Goal: Information Seeking & Learning: Check status

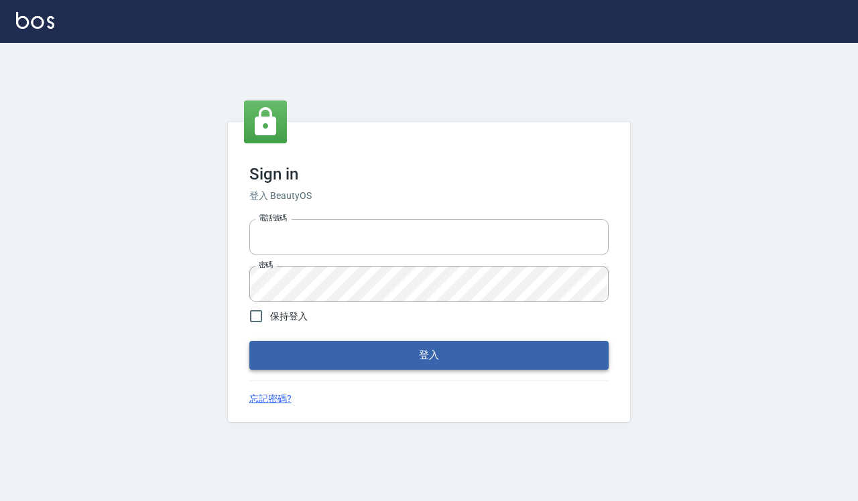
type input "0918733560"
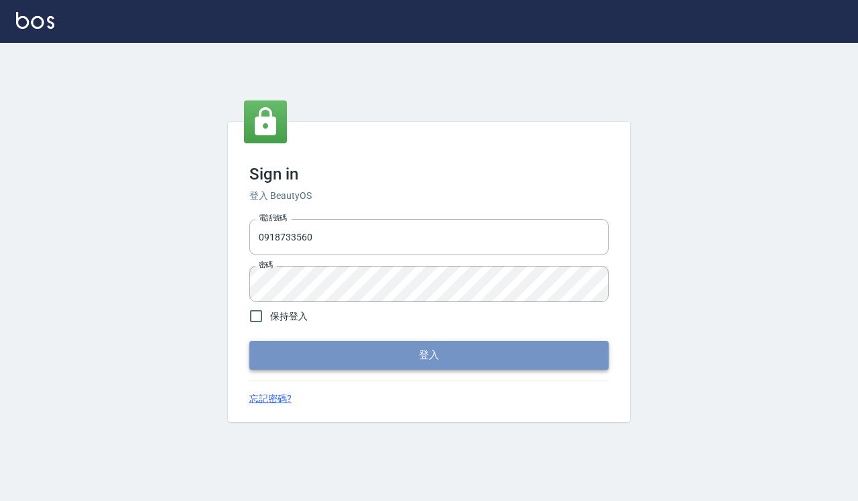
click at [283, 357] on button "登入" at bounding box center [428, 355] width 359 height 28
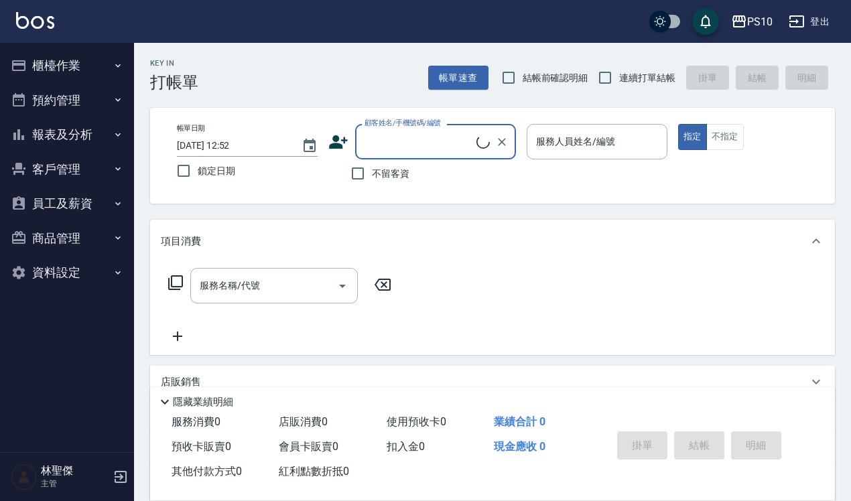
click at [44, 139] on button "報表及分析" at bounding box center [66, 134] width 123 height 35
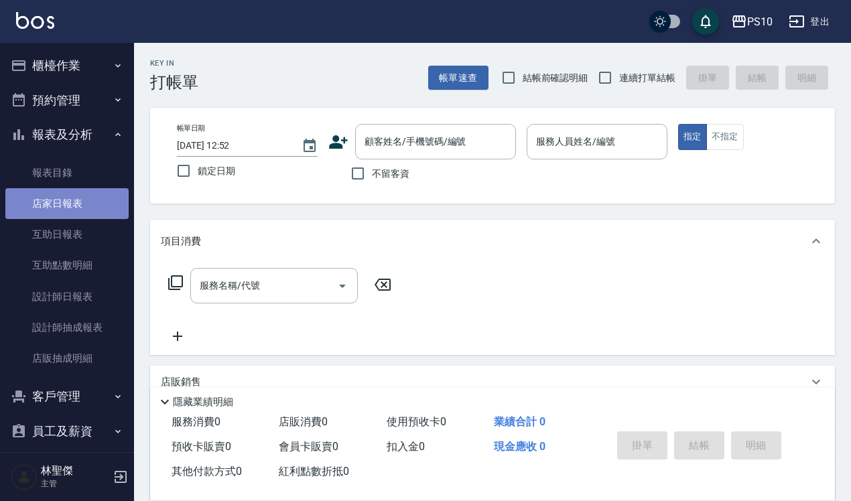
click at [67, 206] on link "店家日報表" at bounding box center [66, 203] width 123 height 31
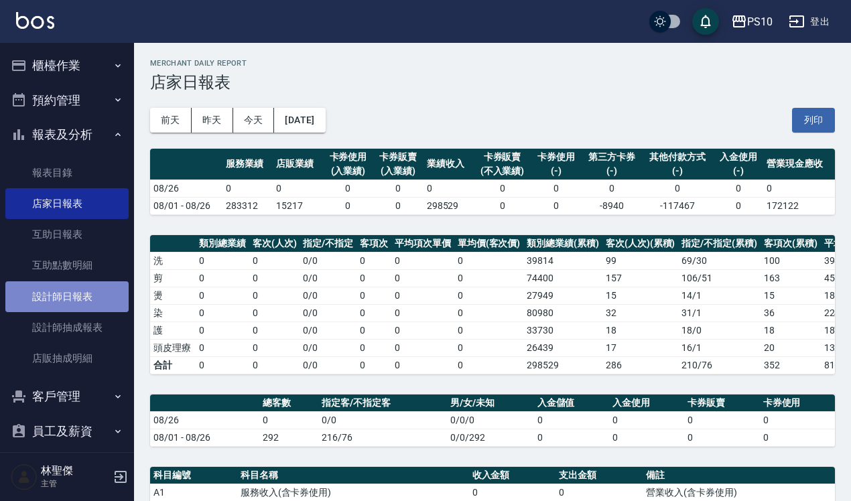
click at [69, 306] on link "設計師日報表" at bounding box center [66, 297] width 123 height 31
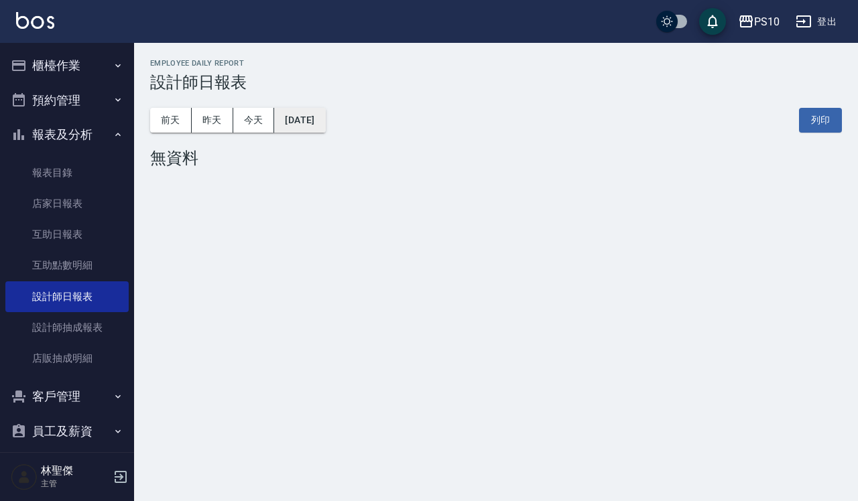
click at [325, 121] on button "[DATE]" at bounding box center [299, 120] width 51 height 25
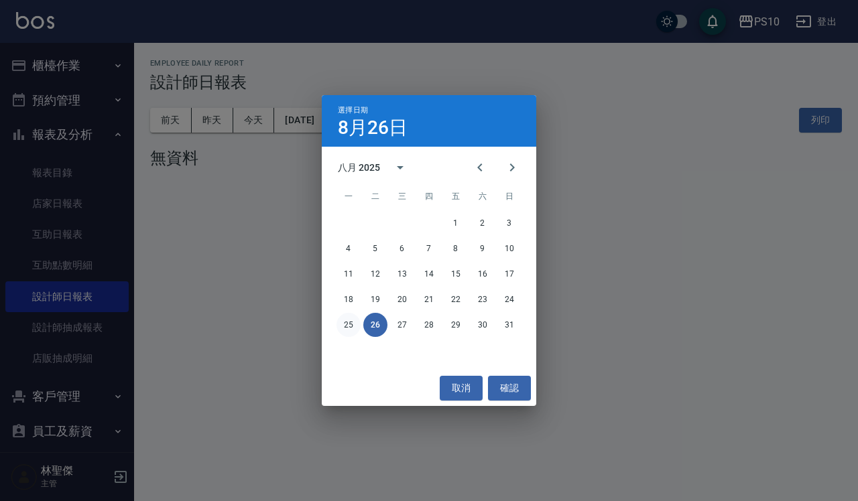
click at [343, 319] on button "25" at bounding box center [349, 325] width 24 height 24
